Goal: Register for event/course

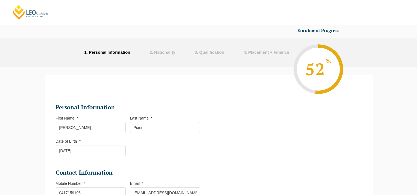
select select "Male"
select select "Prefer not to disclose"
select select "Blended Full Time Learning"
select select "WA"
select select
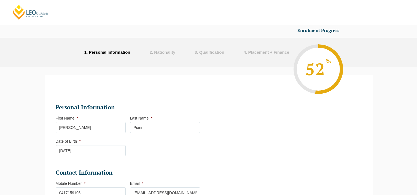
select select "January 2026 (27-Jan-2026 to 12-Jun-2026)"
select select "WA"
select select "WA PLT (JAN) 2026 Full Time Blended"
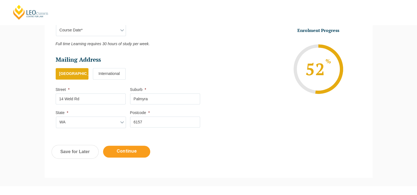
click at [132, 151] on input "Continue" at bounding box center [126, 152] width 47 height 12
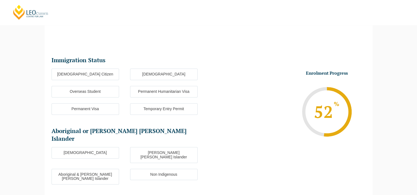
scroll to position [47, 0]
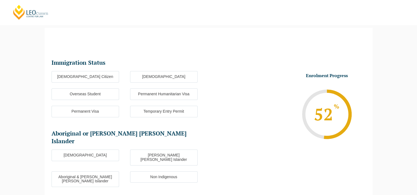
click at [105, 77] on label "Australian Citizen" at bounding box center [86, 77] width 68 height 12
click at [0, 0] on input "Australian Citizen" at bounding box center [0, 0] width 0 height 0
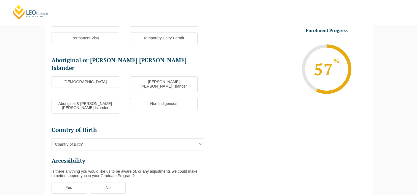
scroll to position [130, 0]
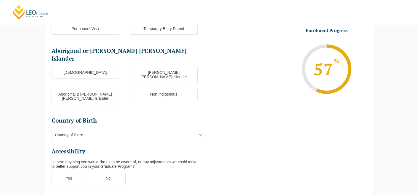
click at [157, 89] on label "Non Indigenous" at bounding box center [164, 95] width 68 height 12
click at [0, 0] on input "Non Indigenous" at bounding box center [0, 0] width 0 height 0
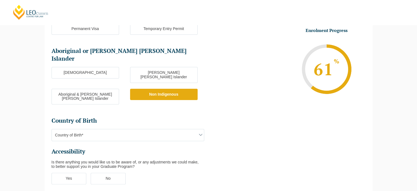
click at [116, 129] on span "Country of Birth*" at bounding box center [128, 135] width 152 height 12
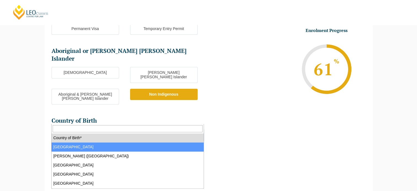
select select "Australia 1101"
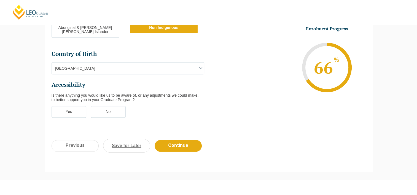
scroll to position [213, 0]
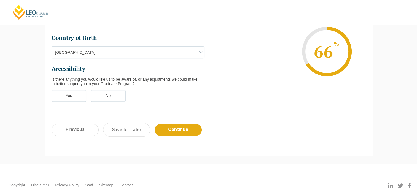
click at [116, 90] on label "No" at bounding box center [108, 96] width 35 height 12
click at [0, 0] on input "No" at bounding box center [0, 0] width 0 height 0
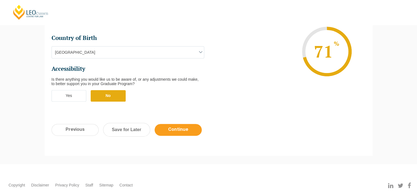
click at [176, 124] on input "Continue" at bounding box center [178, 130] width 47 height 12
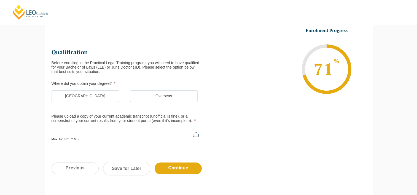
scroll to position [47, 0]
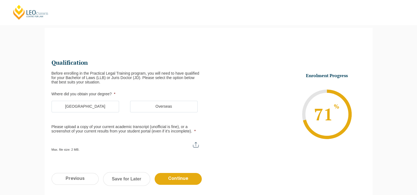
click at [107, 103] on label "[GEOGRAPHIC_DATA]" at bounding box center [86, 107] width 68 height 12
click at [0, 0] on input "[GEOGRAPHIC_DATA]" at bounding box center [0, 0] width 0 height 0
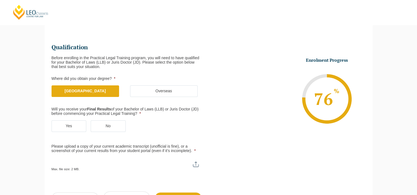
scroll to position [75, 0]
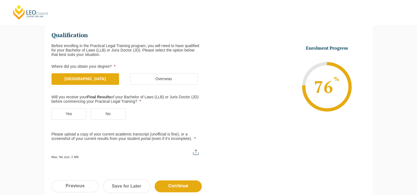
click at [75, 114] on label "Yes" at bounding box center [69, 114] width 35 height 12
click at [0, 0] on input "Yes" at bounding box center [0, 0] width 0 height 0
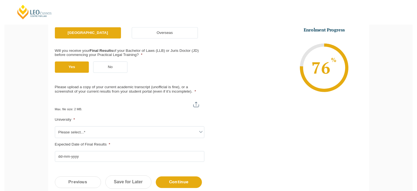
scroll to position [130, 0]
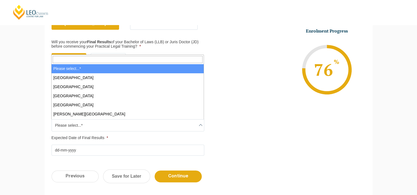
click at [198, 126] on span at bounding box center [200, 125] width 7 height 7
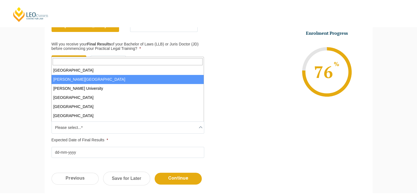
scroll to position [110, 0]
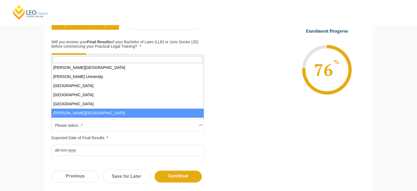
select select "[PERSON_NAME][GEOGRAPHIC_DATA]"
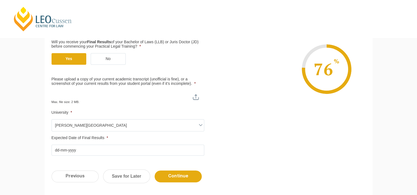
click at [199, 95] on input "Please upload a copy of your current academic transcript (unofficial is fine), …" at bounding box center [128, 94] width 153 height 9
click at [194, 96] on input "Please upload a copy of your current academic transcript (unofficial is fine), …" at bounding box center [128, 94] width 153 height 9
type input "C:\fakepath\Academic transcript pg 2 2025.pdf"
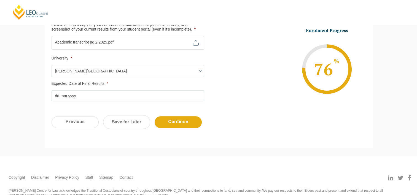
scroll to position [185, 0]
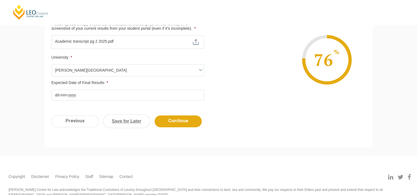
click at [126, 123] on link "Save for Later" at bounding box center [126, 121] width 47 height 14
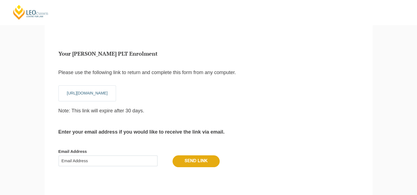
scroll to position [18, 0]
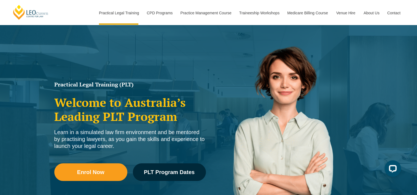
scroll to position [28, 0]
